Goal: Transaction & Acquisition: Book appointment/travel/reservation

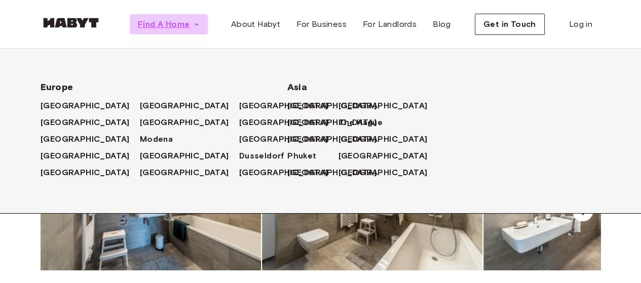
click at [153, 24] on span "Find A Home" at bounding box center [164, 24] width 52 height 12
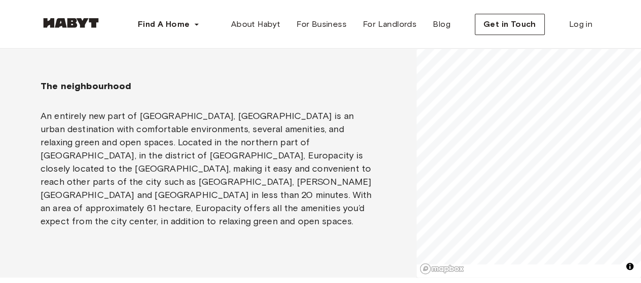
scroll to position [1013, 0]
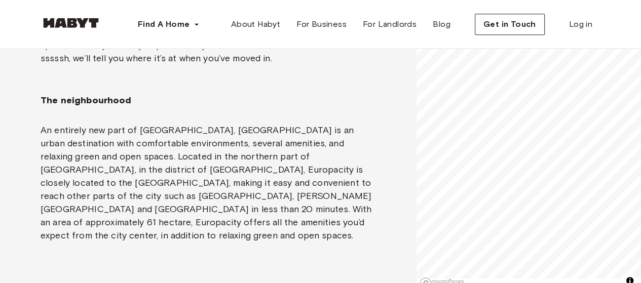
click at [395, 129] on div "About the apartment The kitchen is fully stocked for any wannabe-chef to get cr…" at bounding box center [320, 39] width 641 height 504
drag, startPoint x: 602, startPoint y: 241, endPoint x: 514, endPoint y: 93, distance: 172.1
click at [517, 133] on icon "Map marker" at bounding box center [523, 139] width 12 height 12
click at [494, 115] on icon "Map marker" at bounding box center [492, 113] width 7 height 10
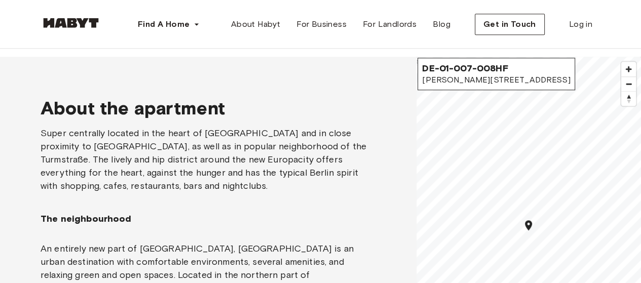
scroll to position [760, 0]
